Goal: Book appointment/travel/reservation

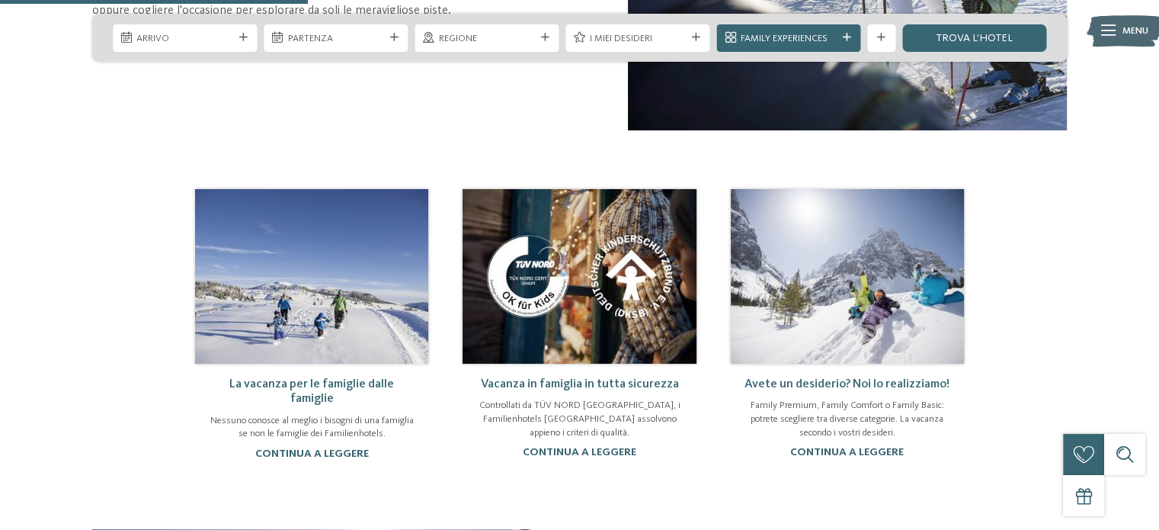
scroll to position [686, 0]
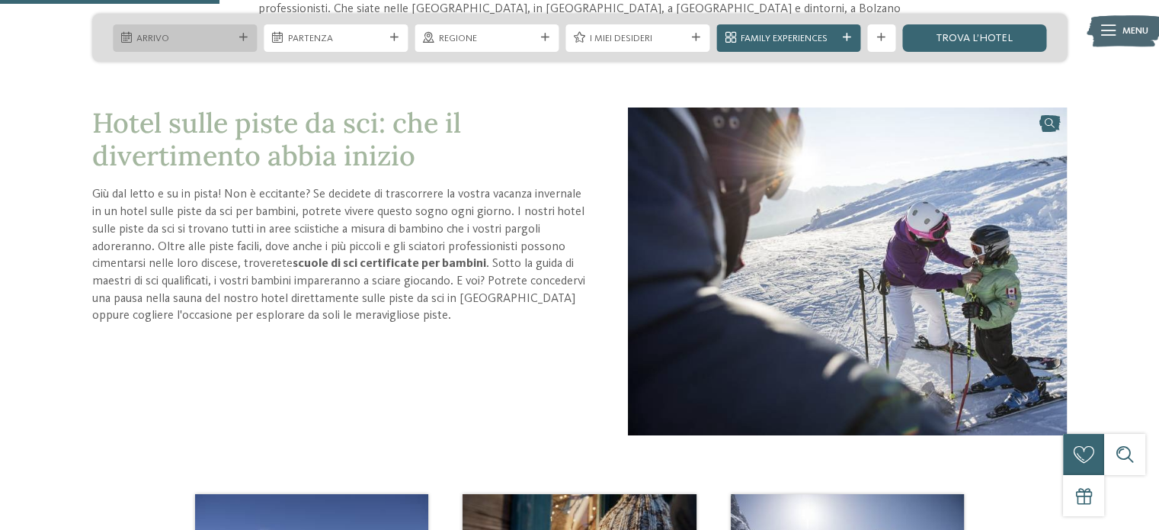
click at [230, 42] on span "Arrivo" at bounding box center [184, 39] width 96 height 14
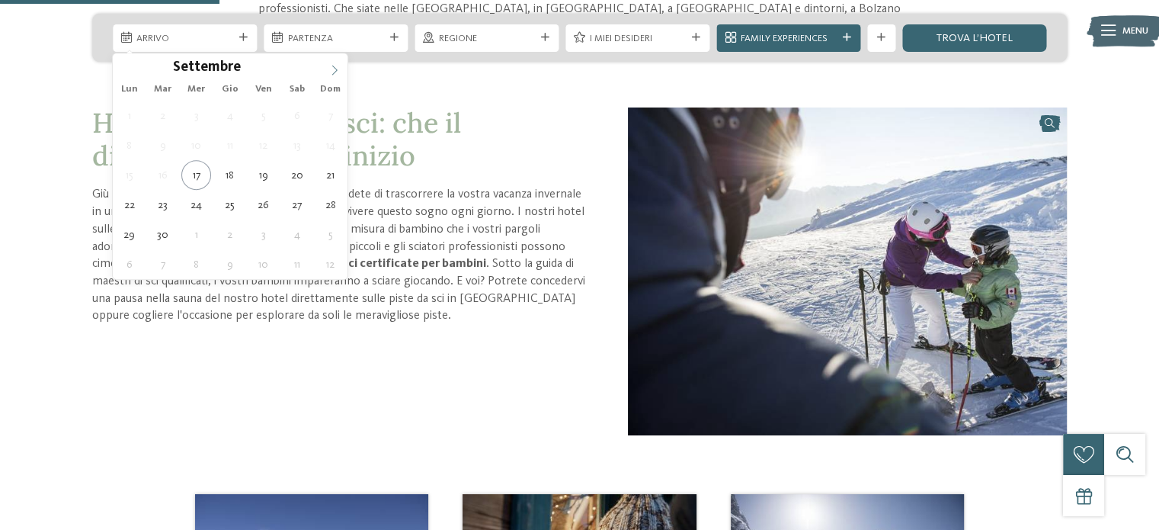
click at [331, 67] on icon at bounding box center [334, 70] width 11 height 11
type input "****"
click at [331, 67] on icon at bounding box center [334, 70] width 11 height 11
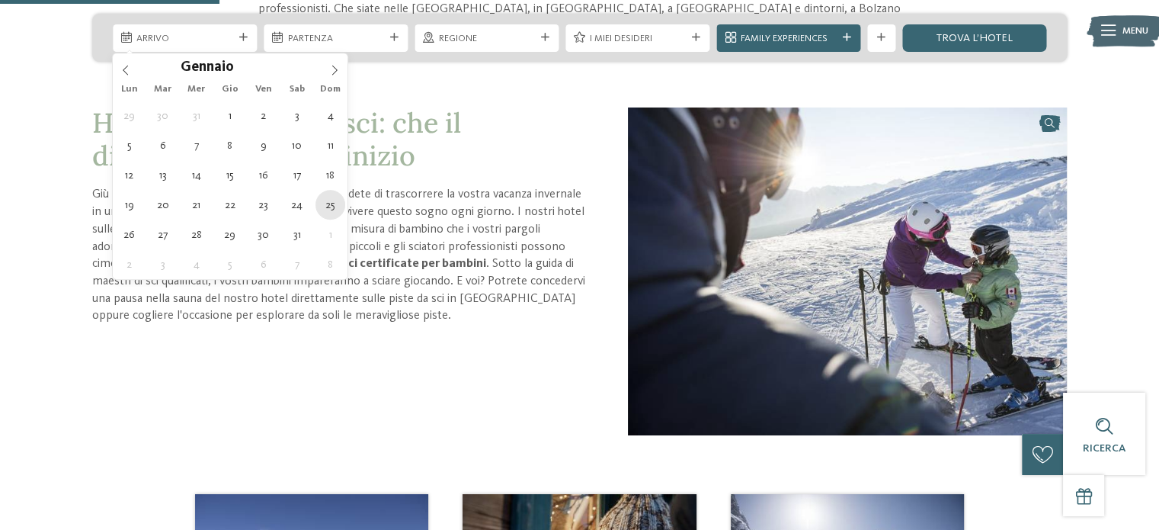
type div "[DATE]"
type input "****"
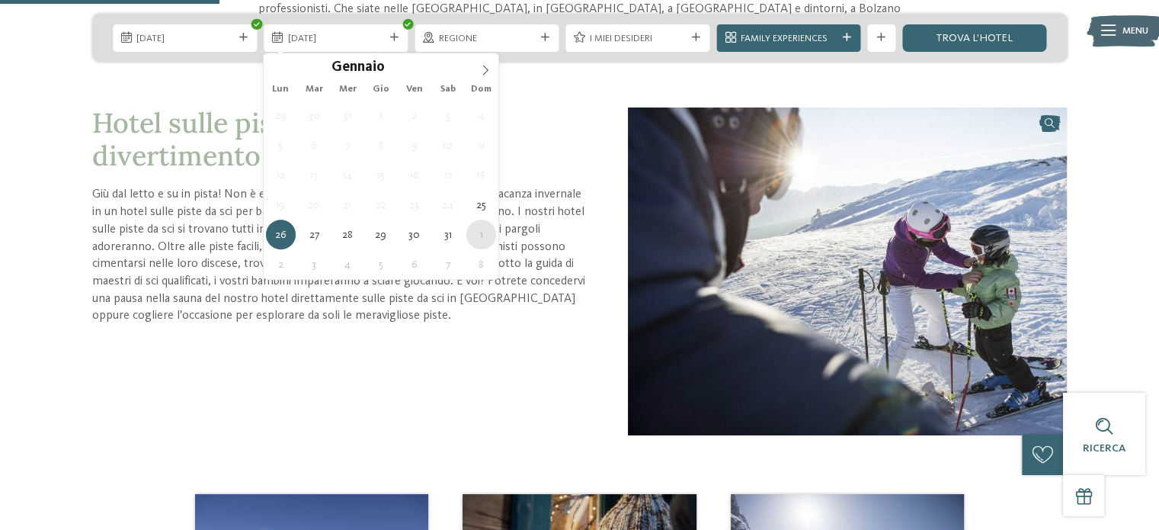
type div "[DATE]"
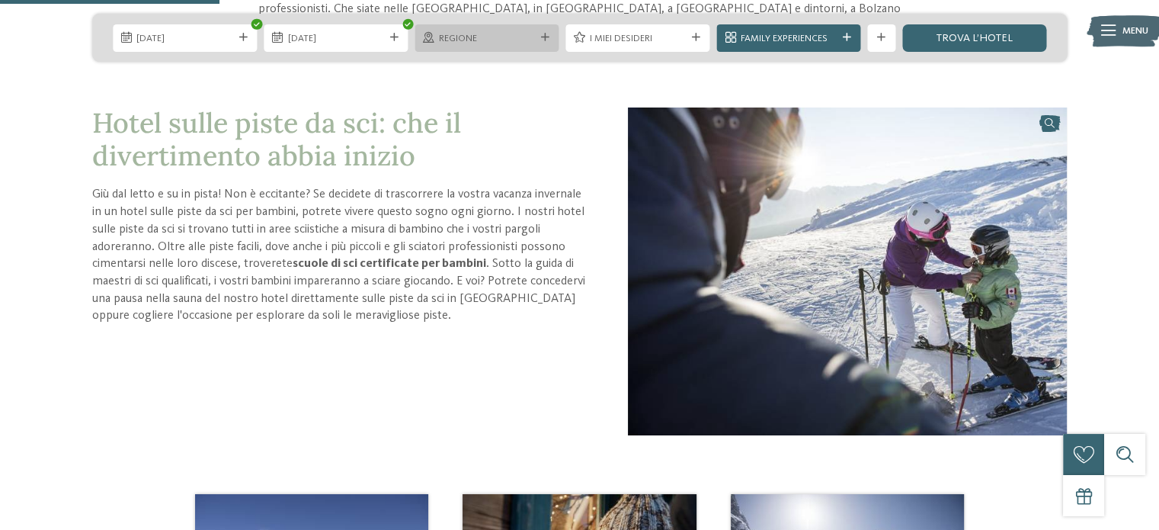
click at [507, 36] on span "Regione" at bounding box center [487, 39] width 96 height 14
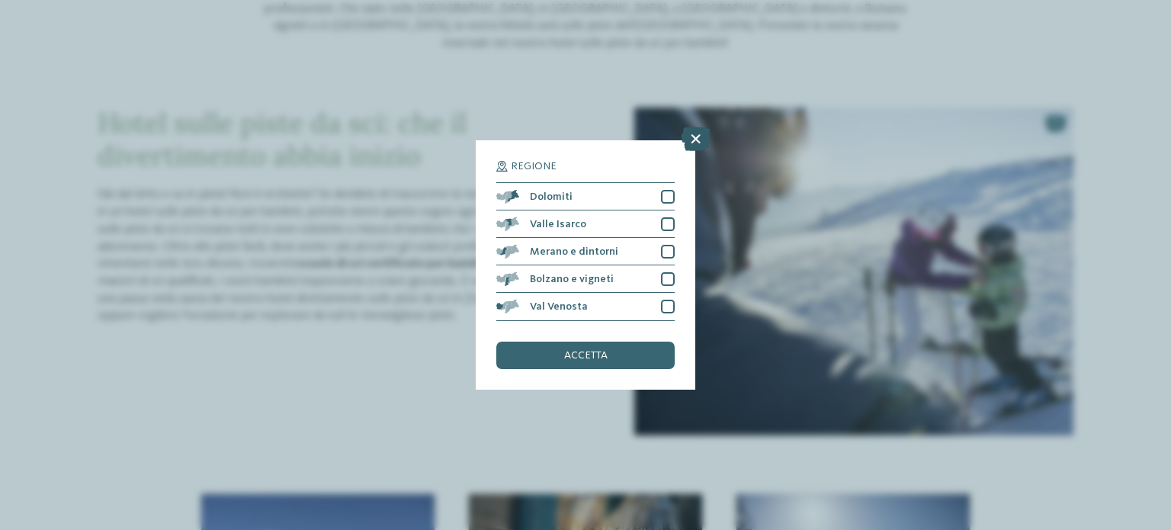
click at [691, 135] on icon at bounding box center [696, 139] width 30 height 24
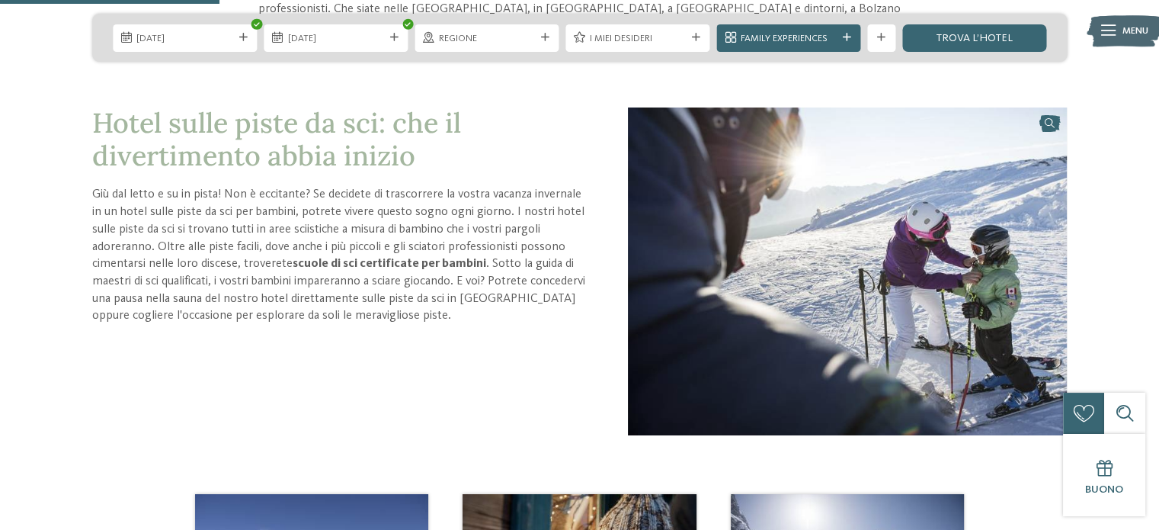
scroll to position [685, 0]
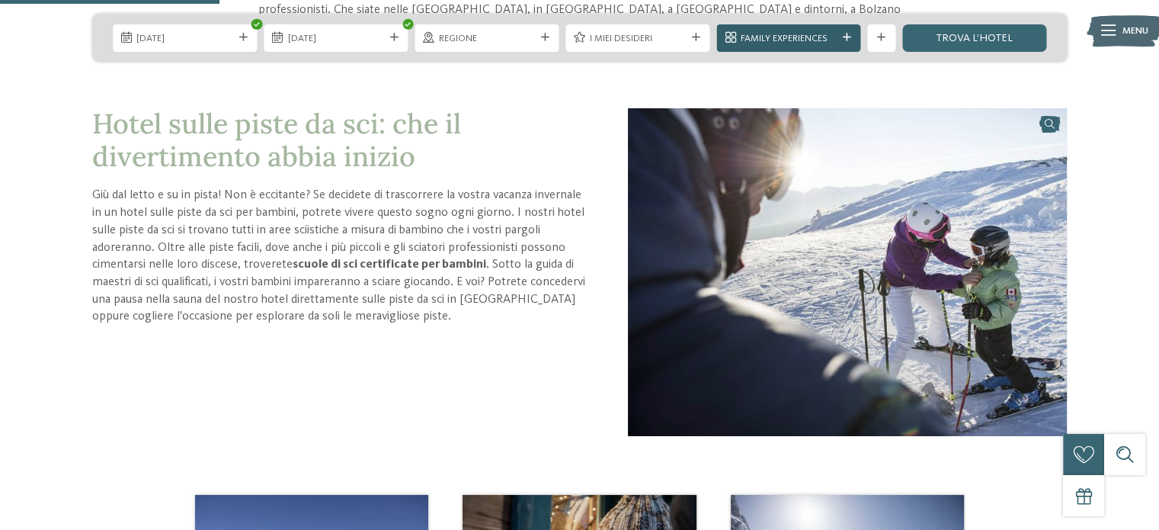
click at [843, 38] on icon at bounding box center [847, 38] width 8 height 8
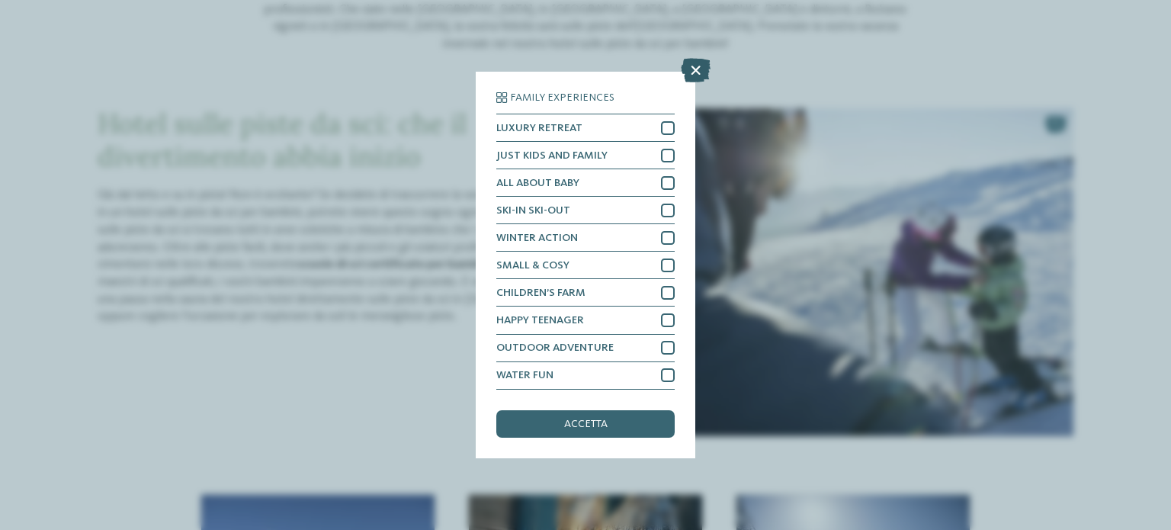
click at [691, 66] on icon at bounding box center [696, 71] width 30 height 24
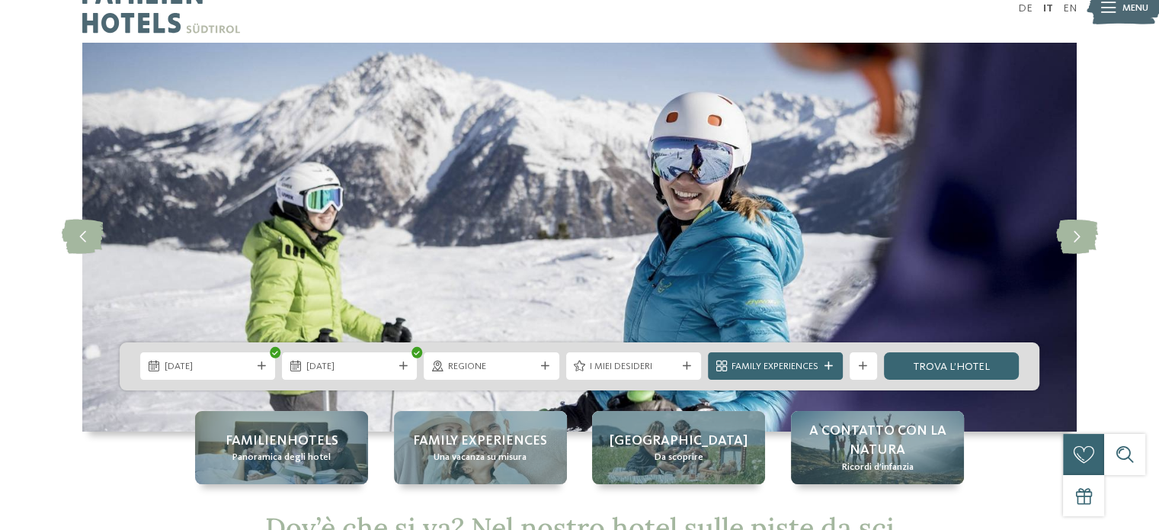
scroll to position [0, 0]
